Goal: Task Accomplishment & Management: Manage account settings

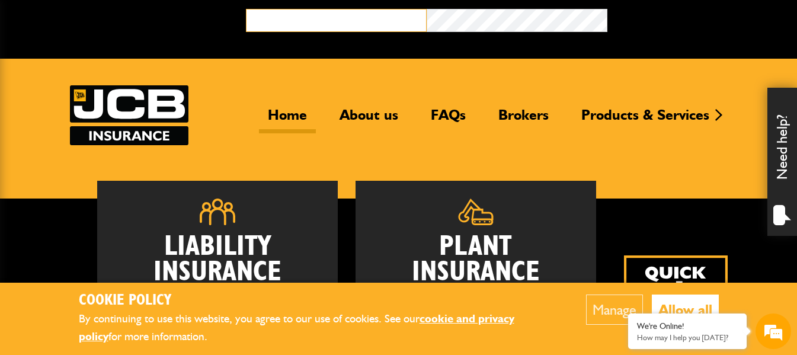
drag, startPoint x: 310, startPoint y: 17, endPoint x: 308, endPoint y: 25, distance: 7.9
click at [310, 18] on input "email" at bounding box center [336, 20] width 181 height 23
type input "**********"
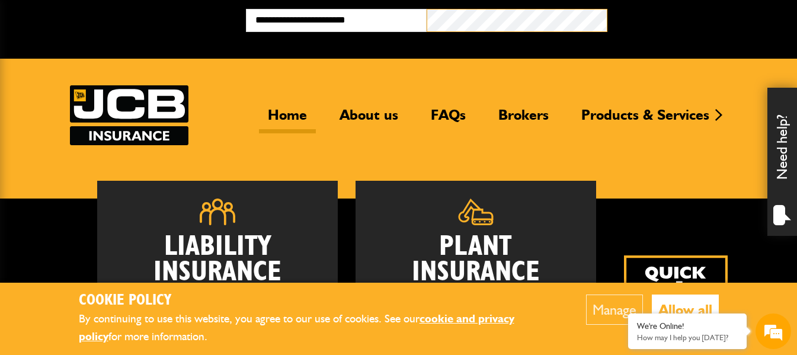
click at [607, 9] on button "Broker Login" at bounding box center [697, 18] width 181 height 18
type input "**********"
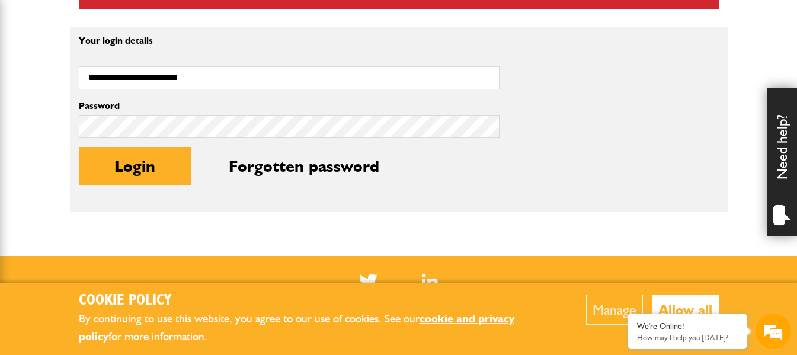
scroll to position [415, 0]
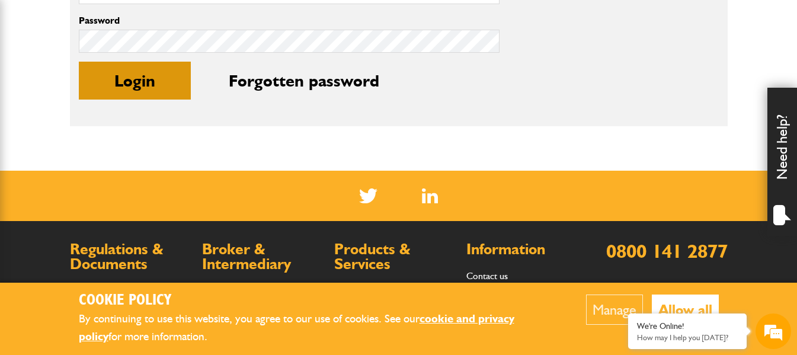
click at [118, 89] on button "Login" at bounding box center [135, 81] width 112 height 38
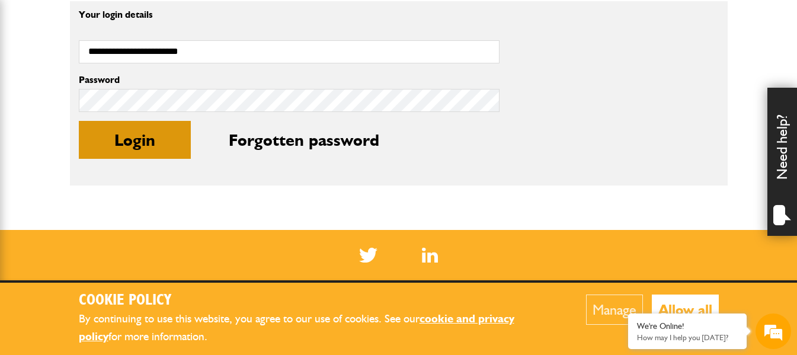
click at [140, 145] on button "Login" at bounding box center [135, 140] width 112 height 38
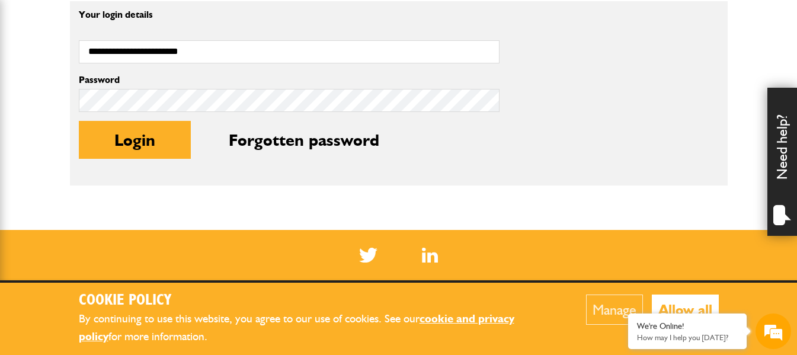
drag, startPoint x: 143, startPoint y: 139, endPoint x: 146, endPoint y: 120, distance: 19.3
click at [143, 137] on button "Login" at bounding box center [135, 140] width 112 height 38
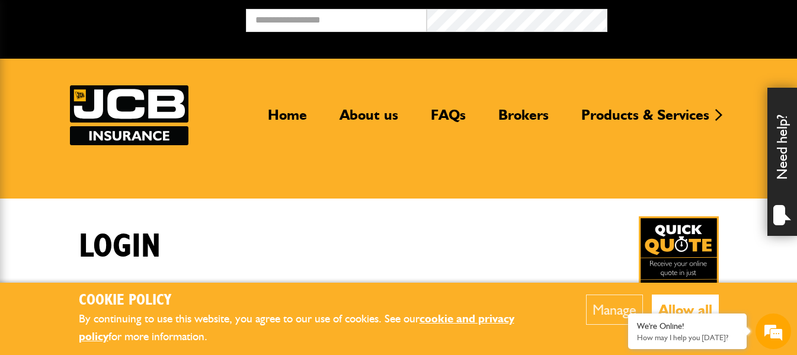
click at [697, 306] on button "Allow all" at bounding box center [685, 309] width 67 height 30
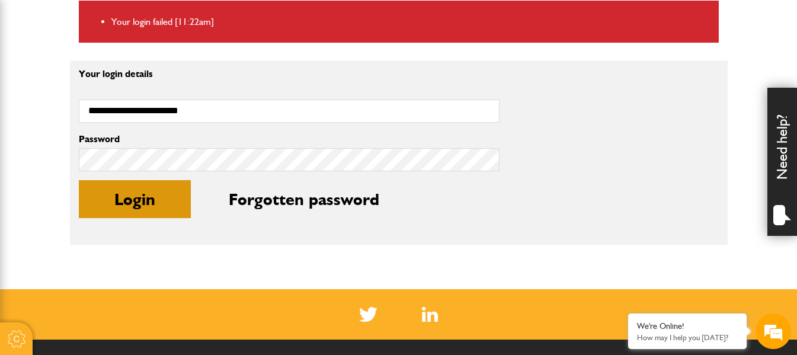
click at [145, 197] on button "Login" at bounding box center [135, 199] width 112 height 38
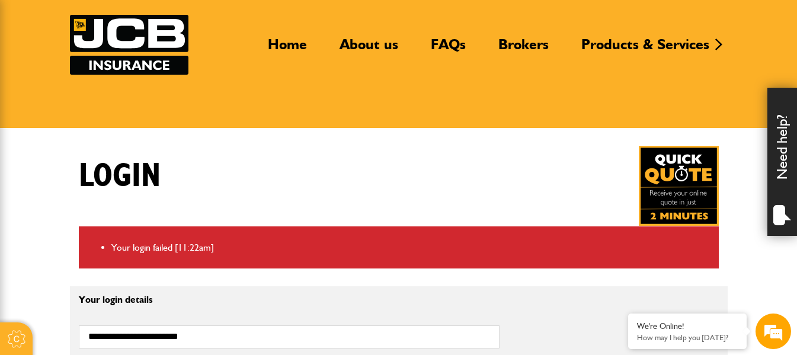
scroll to position [178, 0]
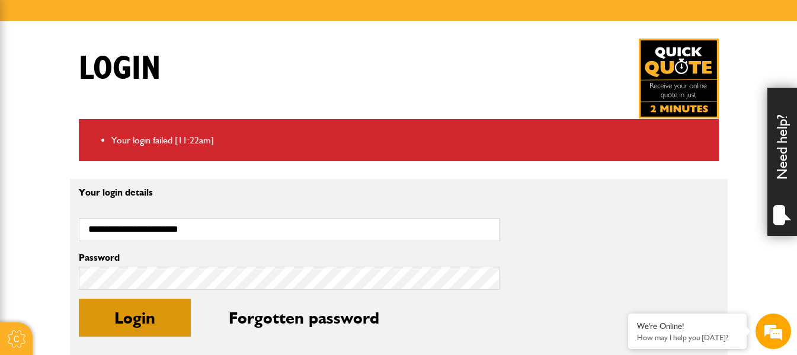
click at [149, 320] on button "Login" at bounding box center [135, 318] width 112 height 38
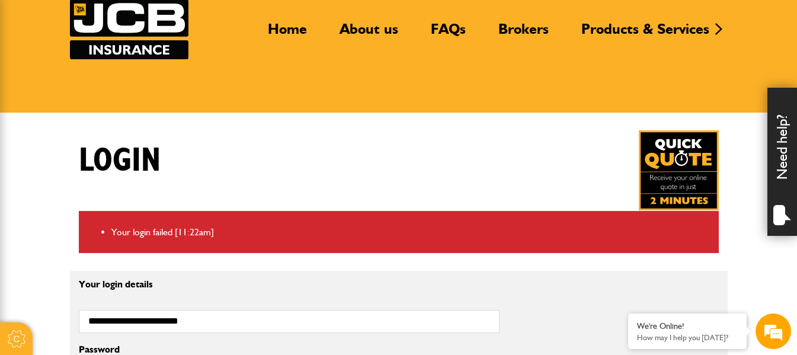
scroll to position [178, 0]
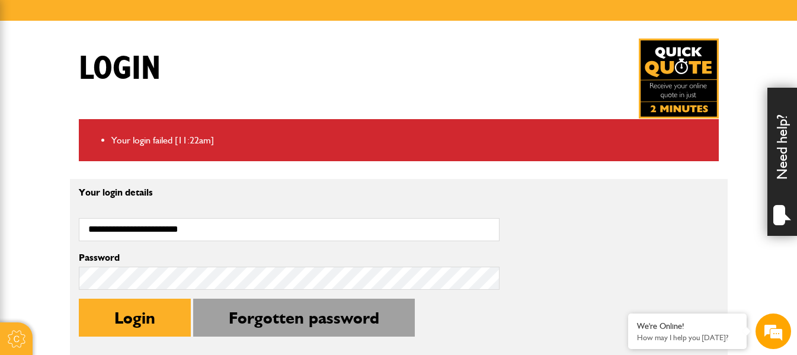
click at [209, 323] on button "Forgotten password" at bounding box center [304, 318] width 222 height 38
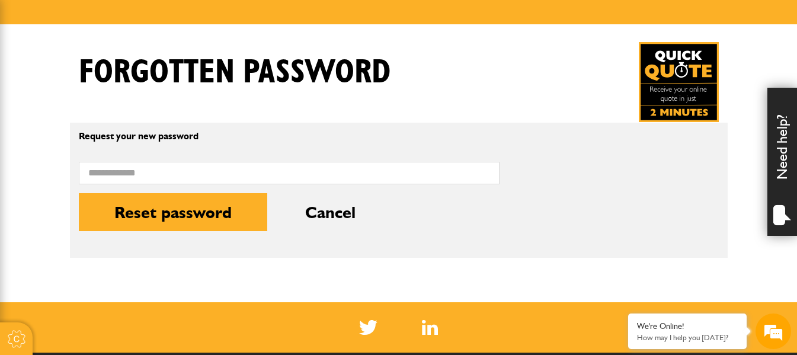
scroll to position [178, 0]
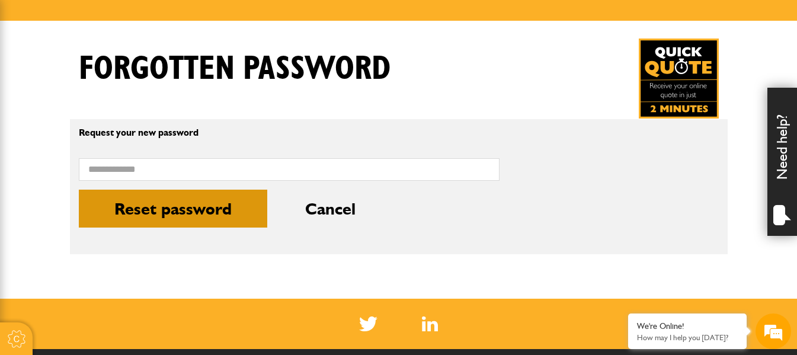
click at [206, 213] on button "Reset password" at bounding box center [173, 209] width 188 height 38
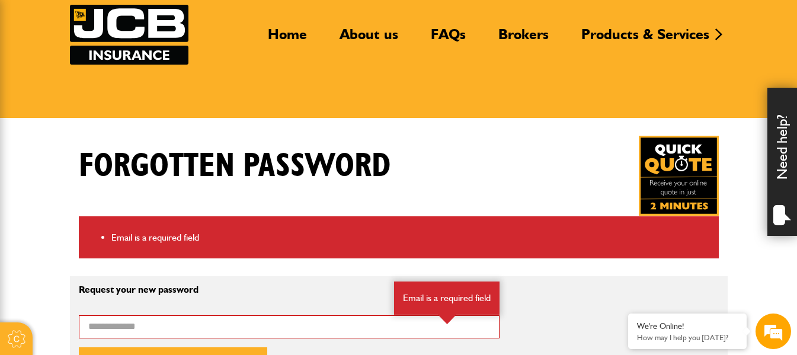
scroll to position [178, 0]
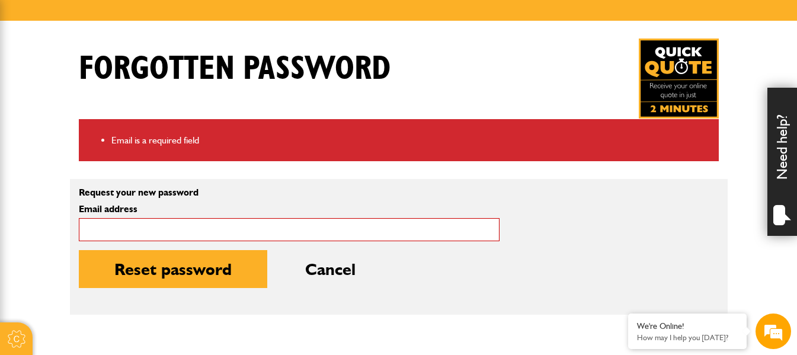
click at [195, 226] on input "Email address" at bounding box center [289, 229] width 421 height 23
type input "**********"
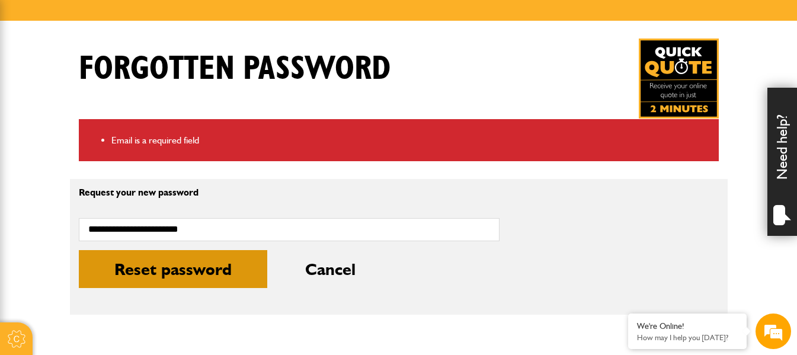
click at [179, 271] on button "Reset password" at bounding box center [173, 269] width 188 height 38
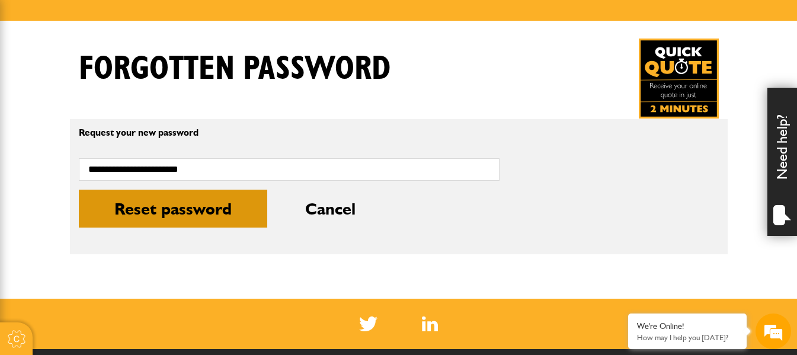
click at [199, 203] on button "Reset password" at bounding box center [173, 209] width 188 height 38
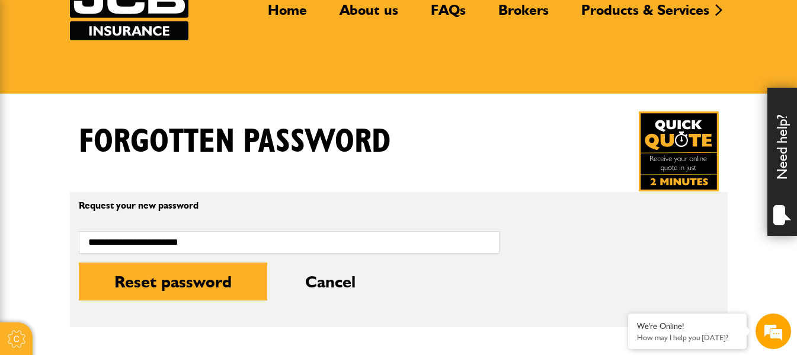
scroll to position [118, 0]
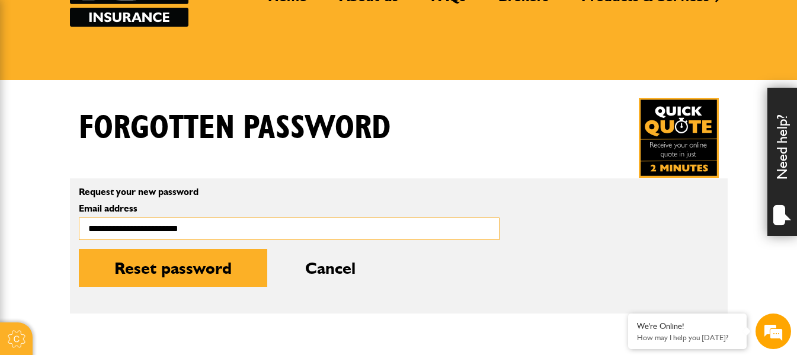
click at [294, 229] on input "**********" at bounding box center [289, 228] width 421 height 23
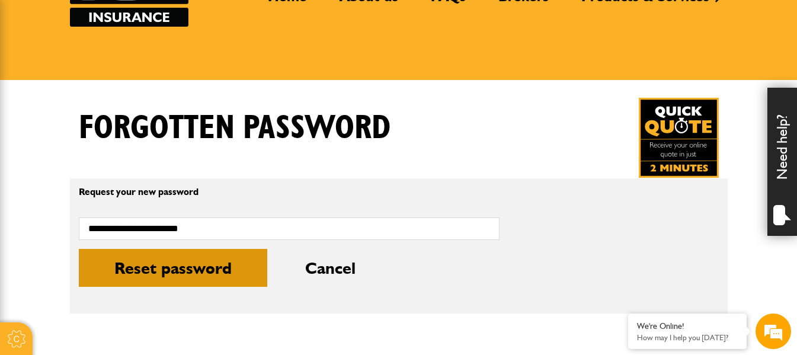
click at [216, 271] on button "Reset password" at bounding box center [173, 268] width 188 height 38
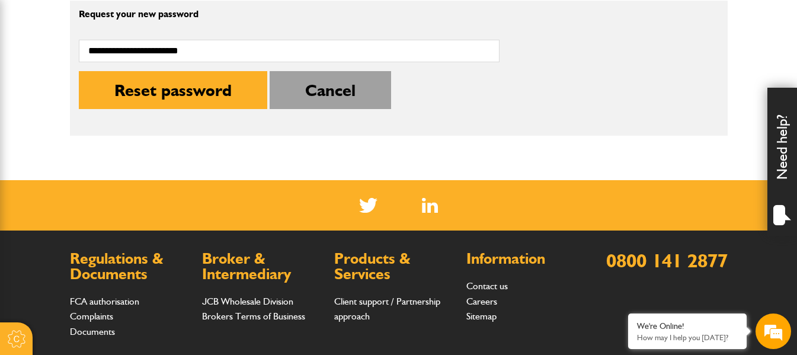
click at [322, 88] on button "Cancel" at bounding box center [329, 90] width 121 height 38
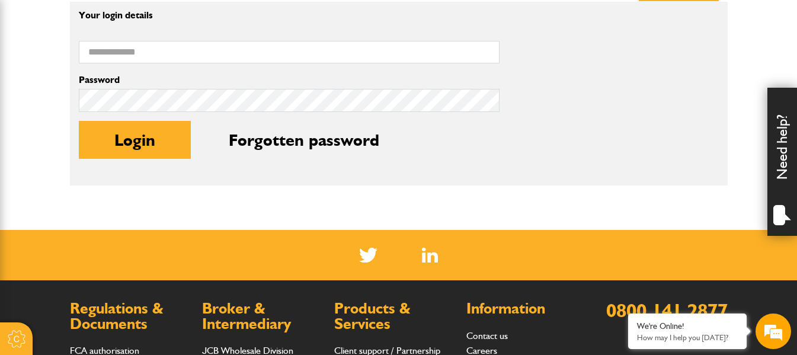
scroll to position [296, 0]
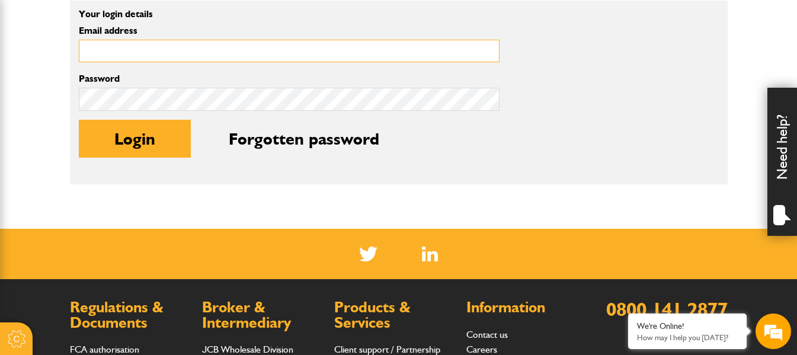
click at [213, 48] on input "Email address" at bounding box center [289, 51] width 421 height 23
type input "**********"
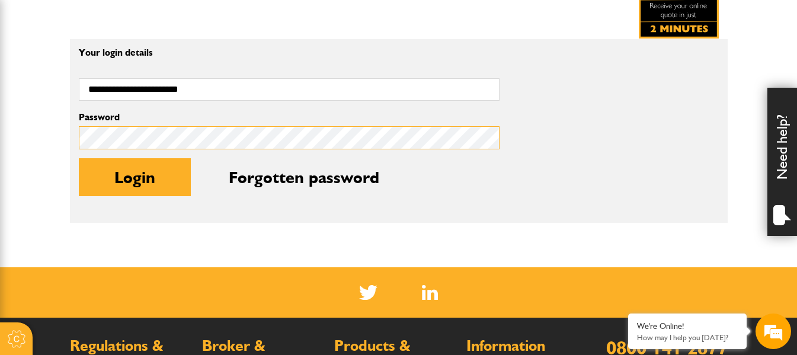
scroll to position [237, 0]
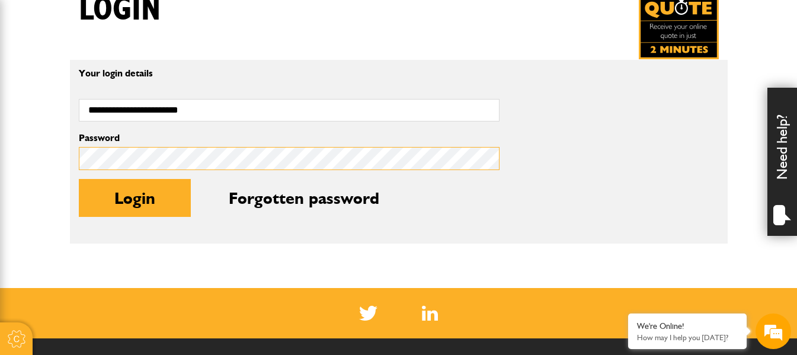
click at [79, 179] on button "Login" at bounding box center [135, 198] width 112 height 38
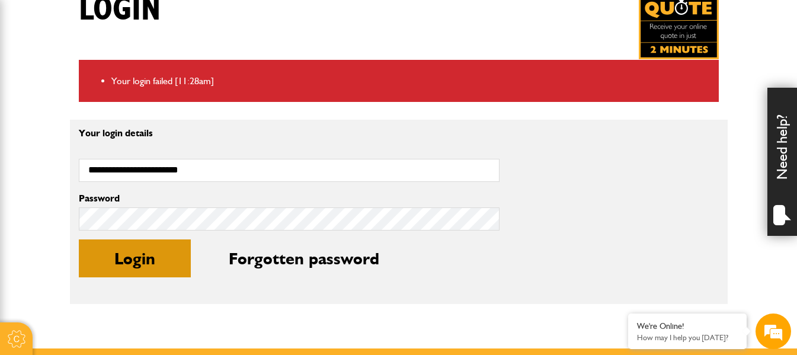
click at [167, 267] on button "Login" at bounding box center [135, 258] width 112 height 38
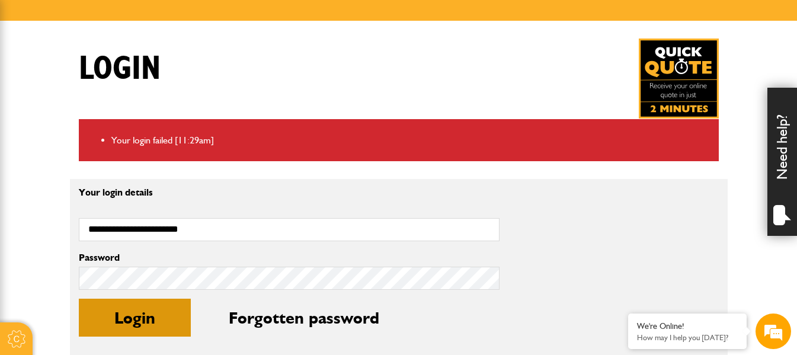
click at [118, 327] on button "Login" at bounding box center [135, 318] width 112 height 38
